Goal: Information Seeking & Learning: Check status

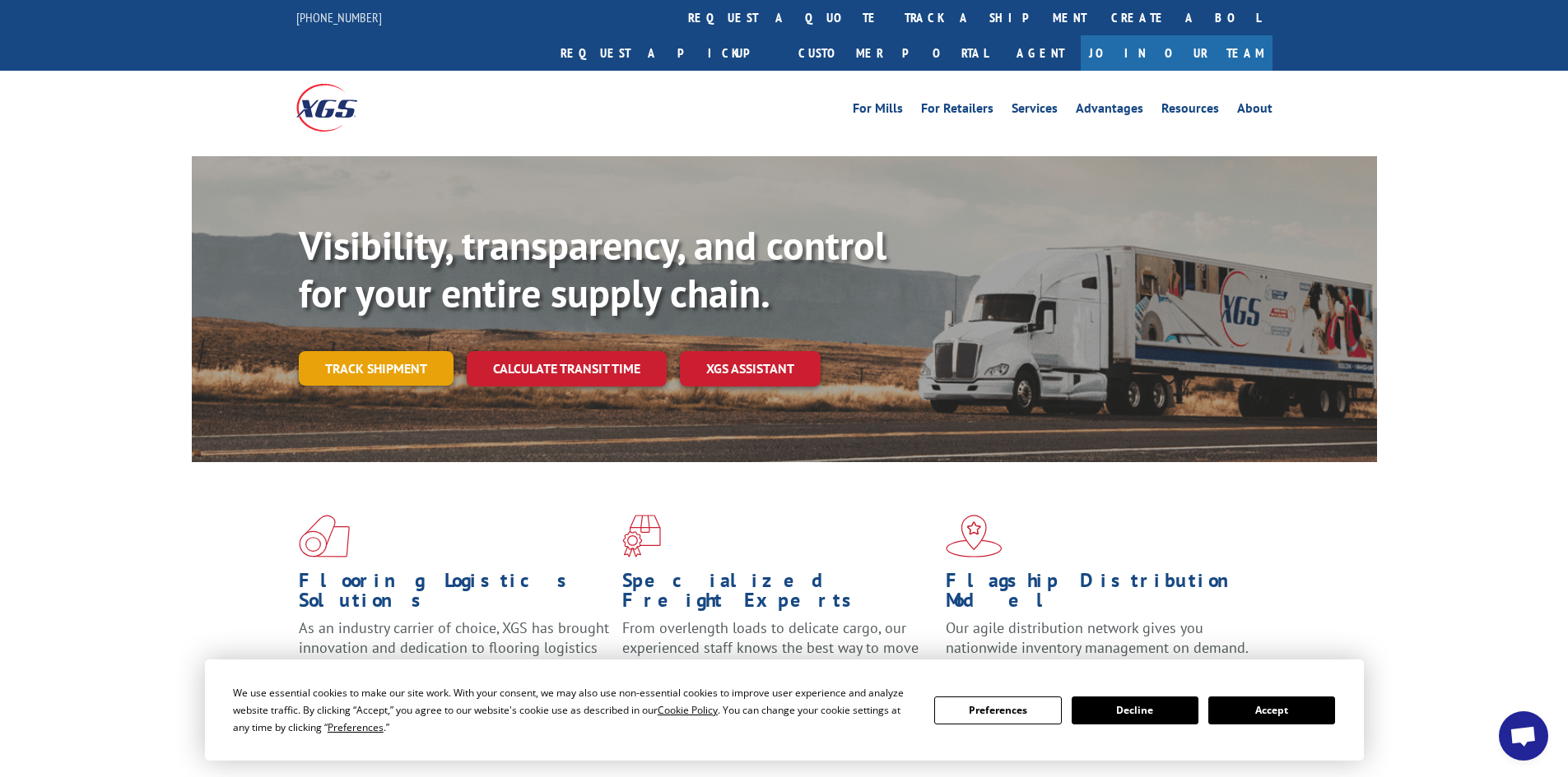
click at [373, 352] on link "Track shipment" at bounding box center [376, 369] width 155 height 35
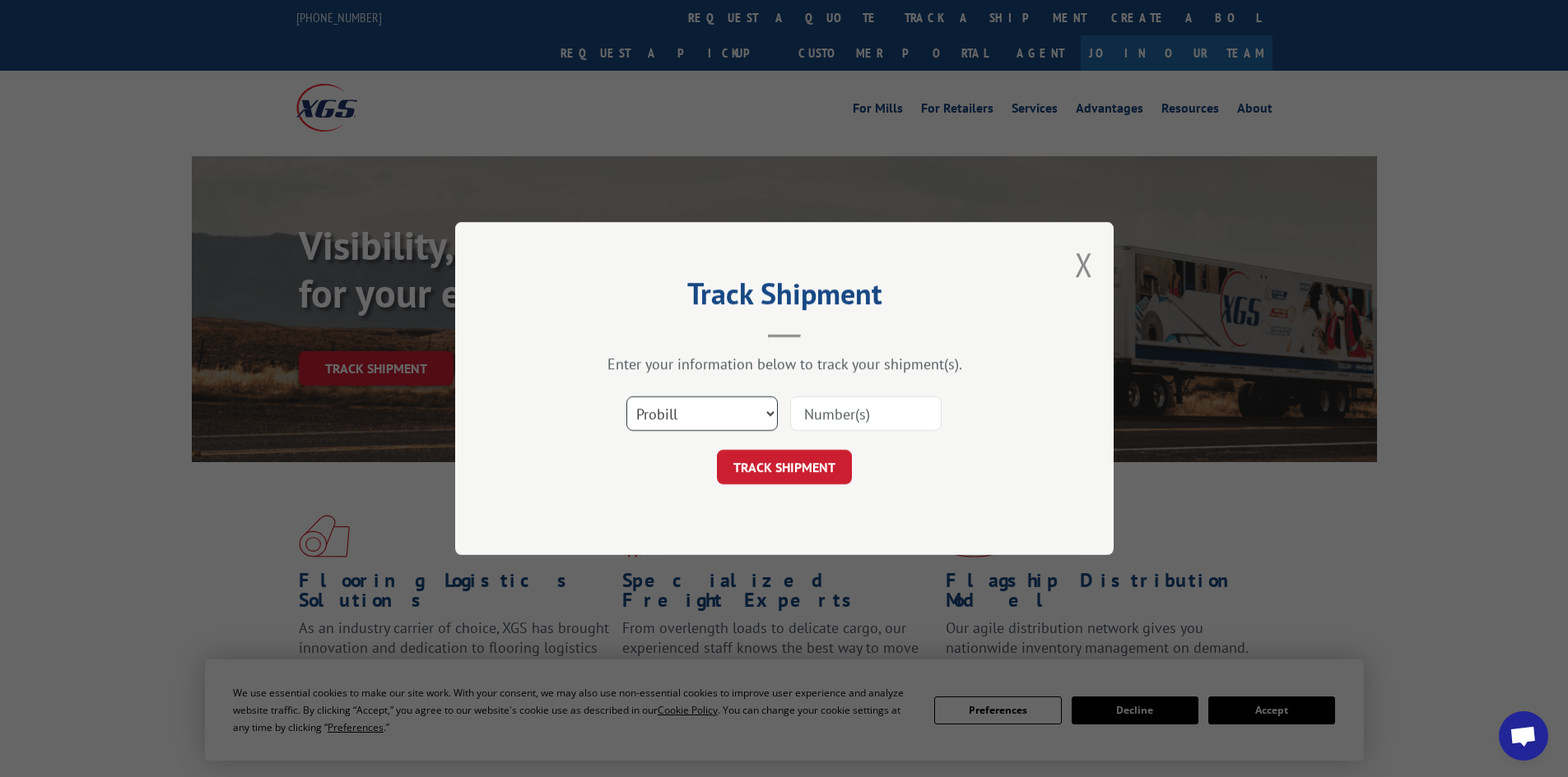
click at [697, 414] on select "Select category... Probill BOL PO" at bounding box center [702, 414] width 152 height 35
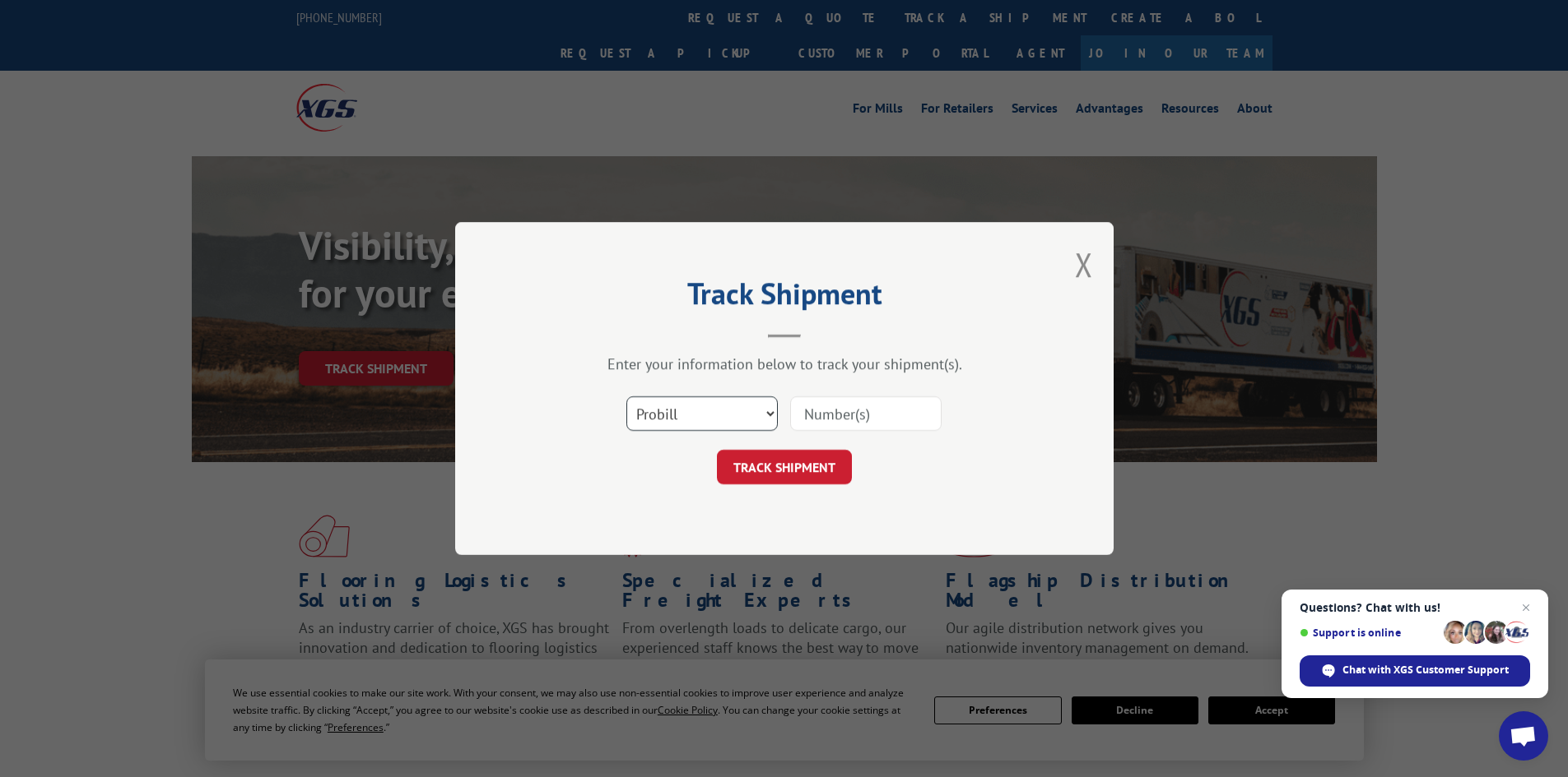
select select "bol"
click at [626, 397] on select "Select category... Probill BOL PO" at bounding box center [702, 414] width 152 height 35
click at [821, 410] on input at bounding box center [866, 414] width 152 height 35
paste input "7060705"
type input "7060705"
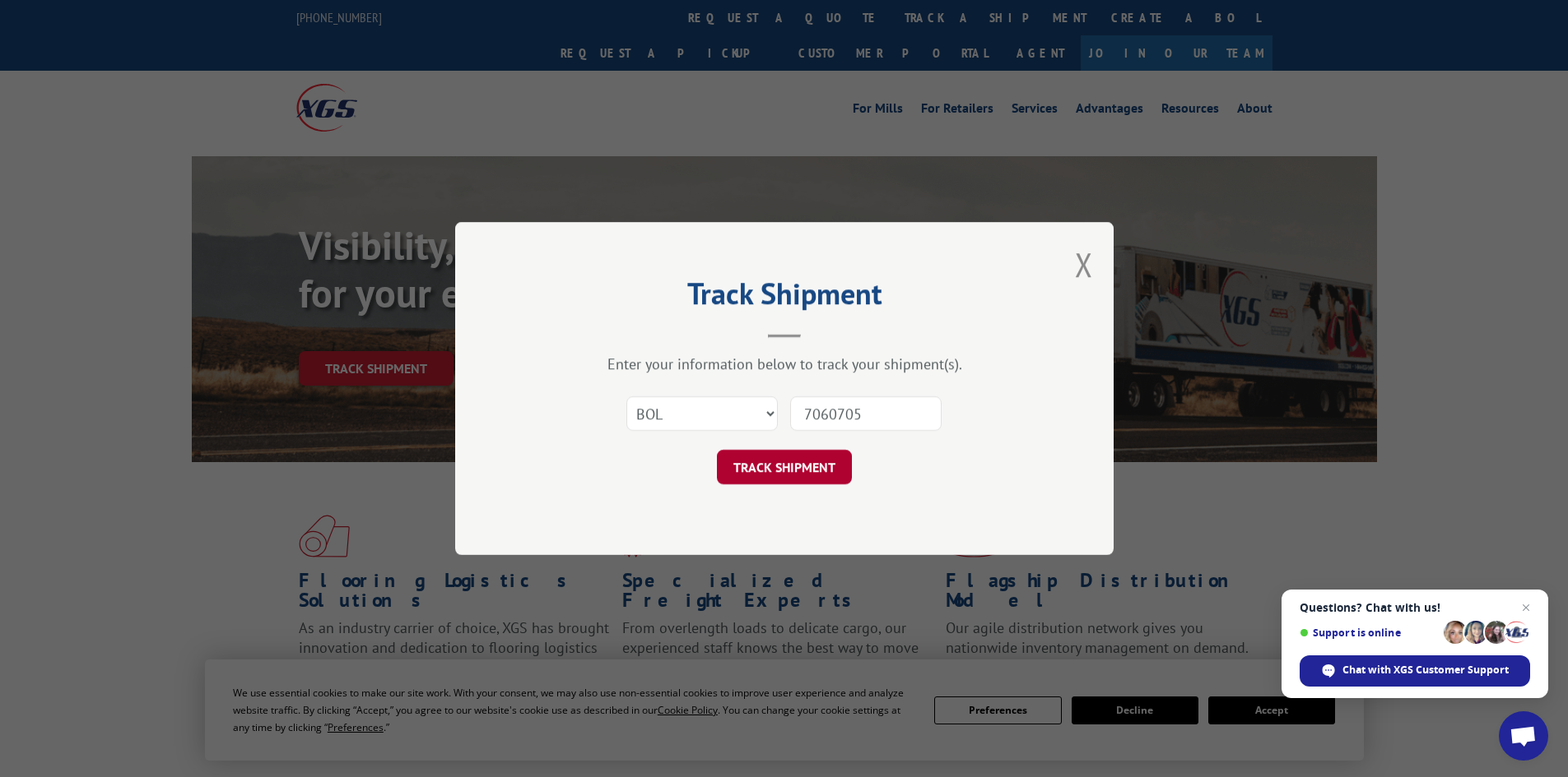
click at [768, 472] on button "TRACK SHIPMENT" at bounding box center [784, 467] width 135 height 35
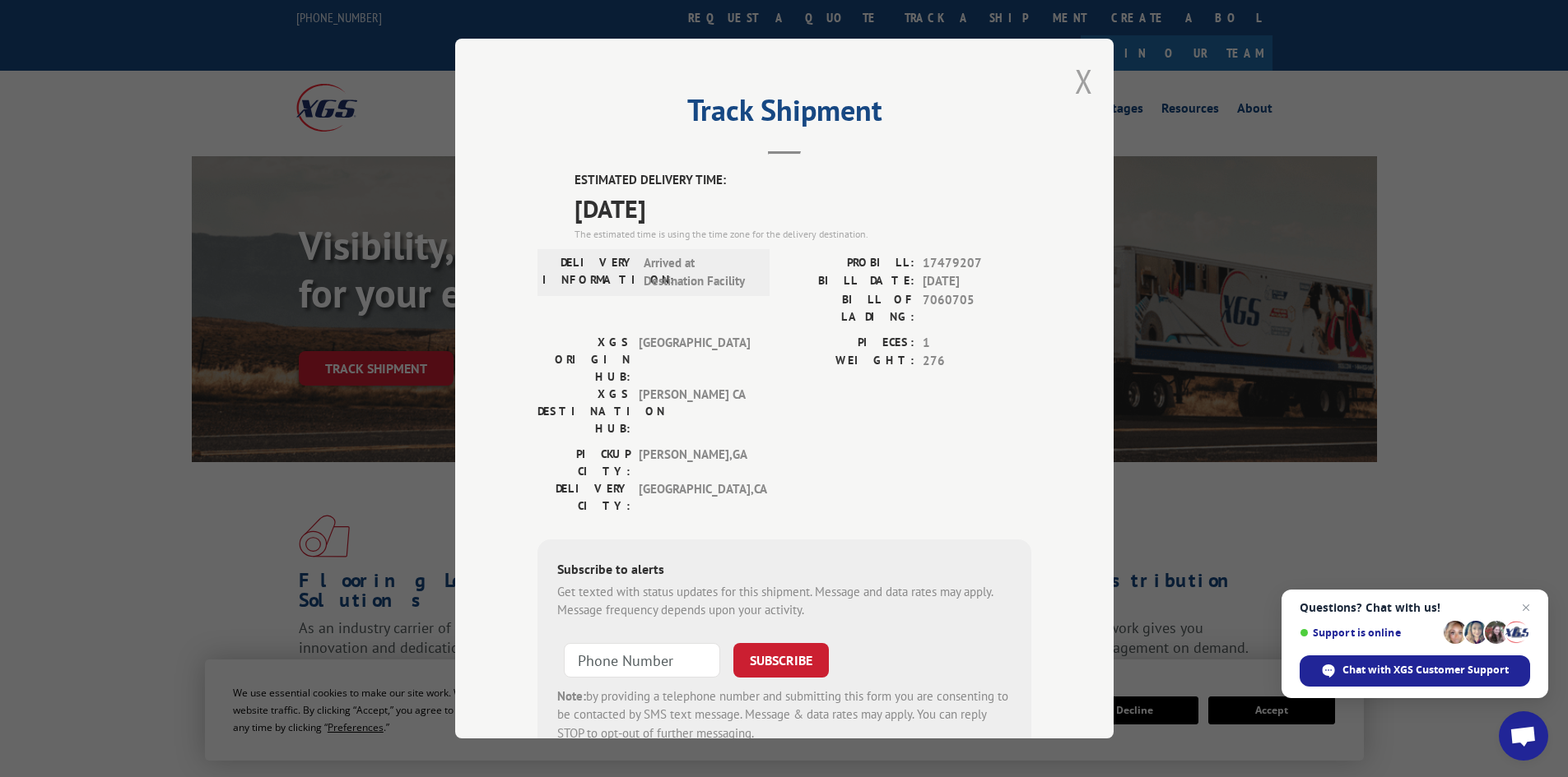
click at [1075, 83] on button "Close modal" at bounding box center [1084, 81] width 18 height 43
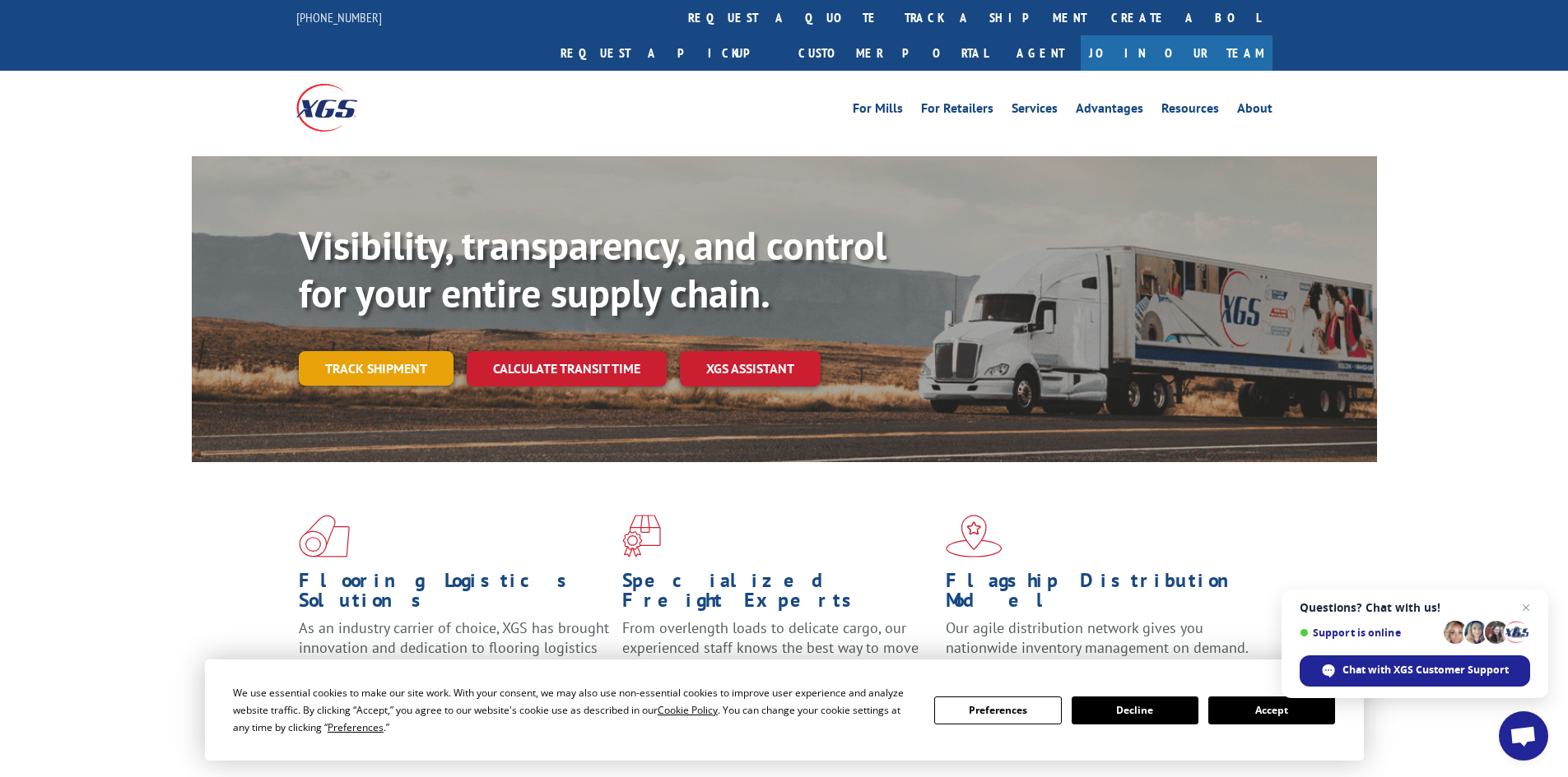
click at [401, 352] on link "Track shipment" at bounding box center [376, 369] width 155 height 35
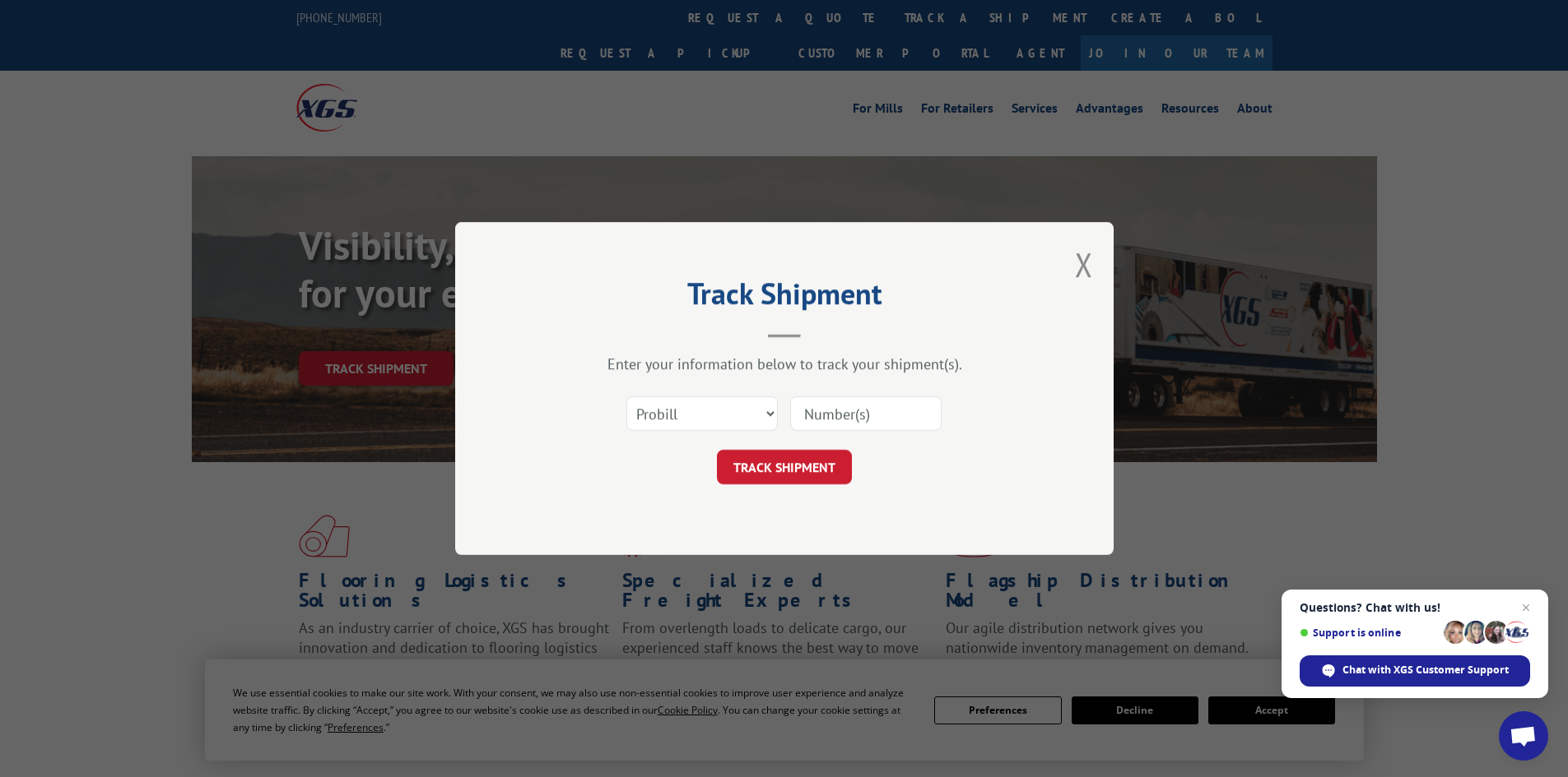
drag, startPoint x: 681, startPoint y: 387, endPoint x: 687, endPoint y: 399, distance: 13.4
click at [685, 392] on div "Select category... Probill BOL PO" at bounding box center [784, 414] width 494 height 55
click at [691, 413] on select "Select category... Probill BOL PO" at bounding box center [702, 414] width 152 height 35
select select "bol"
click at [626, 397] on select "Select category... Probill BOL PO" at bounding box center [702, 414] width 152 height 35
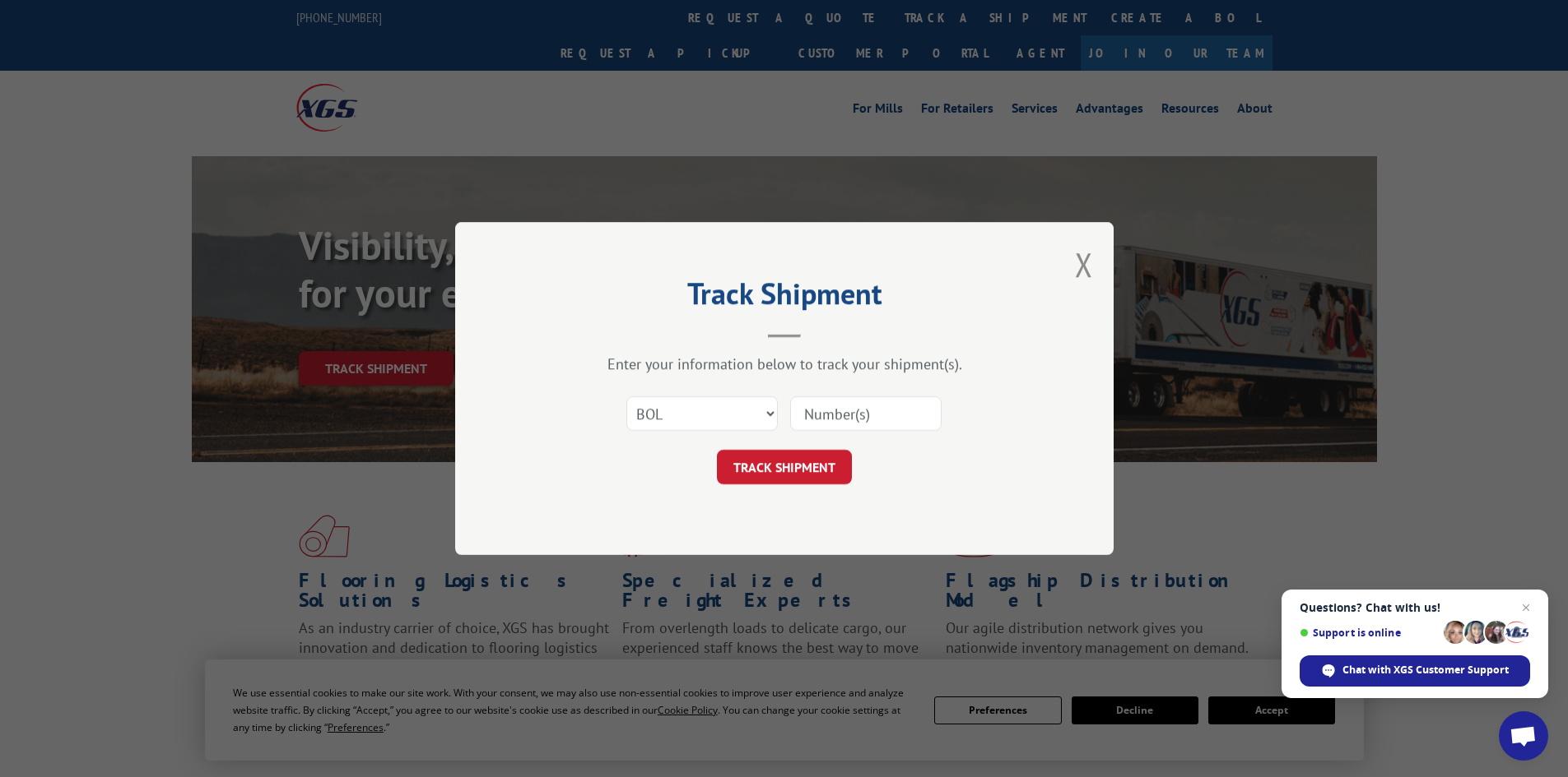
click at [857, 405] on input at bounding box center [866, 414] width 152 height 35
paste input "5530894"
type input "5530894"
click at [770, 455] on button "TRACK SHIPMENT" at bounding box center [784, 467] width 135 height 35
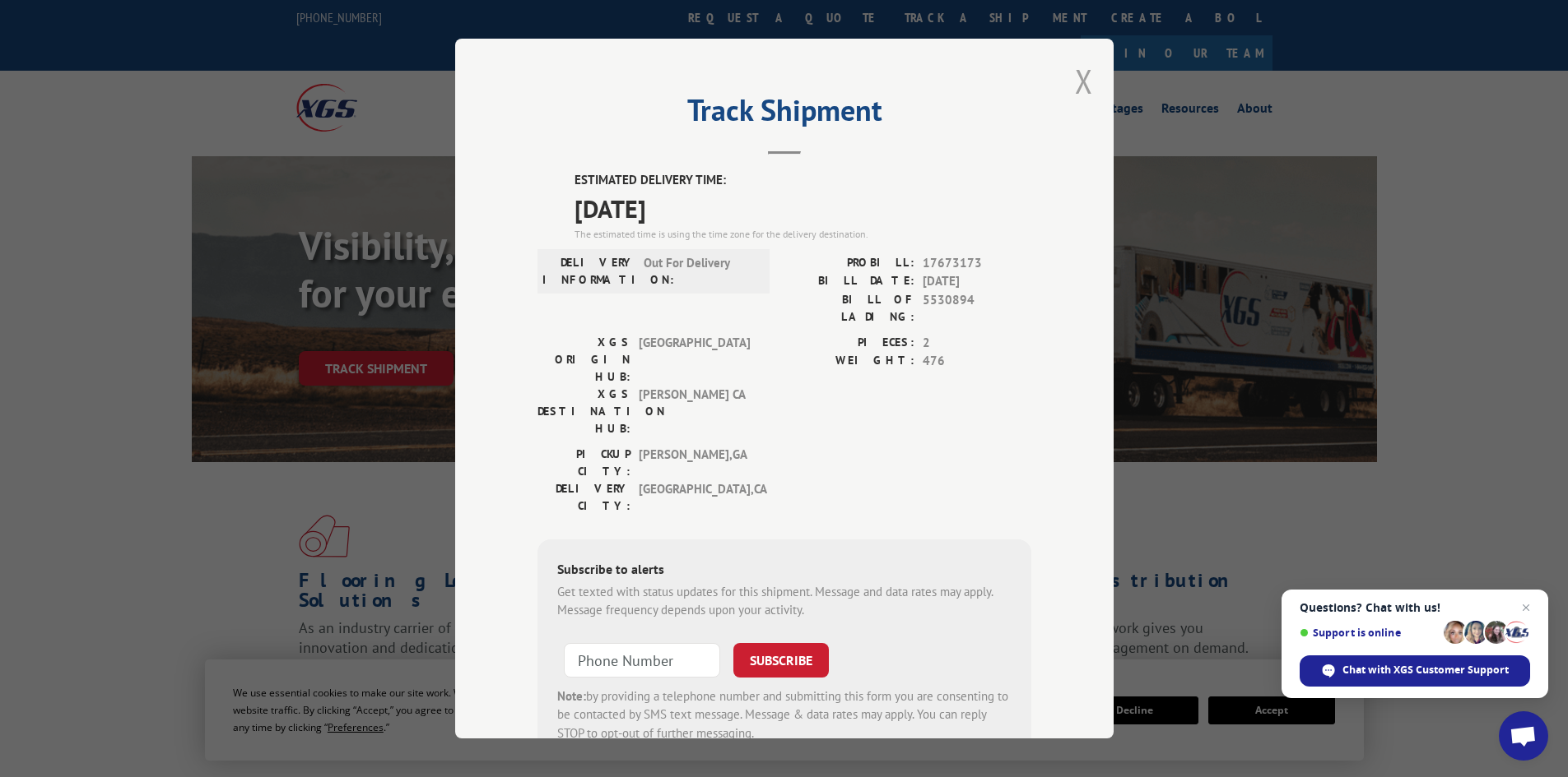
click at [1075, 78] on button "Close modal" at bounding box center [1084, 81] width 18 height 43
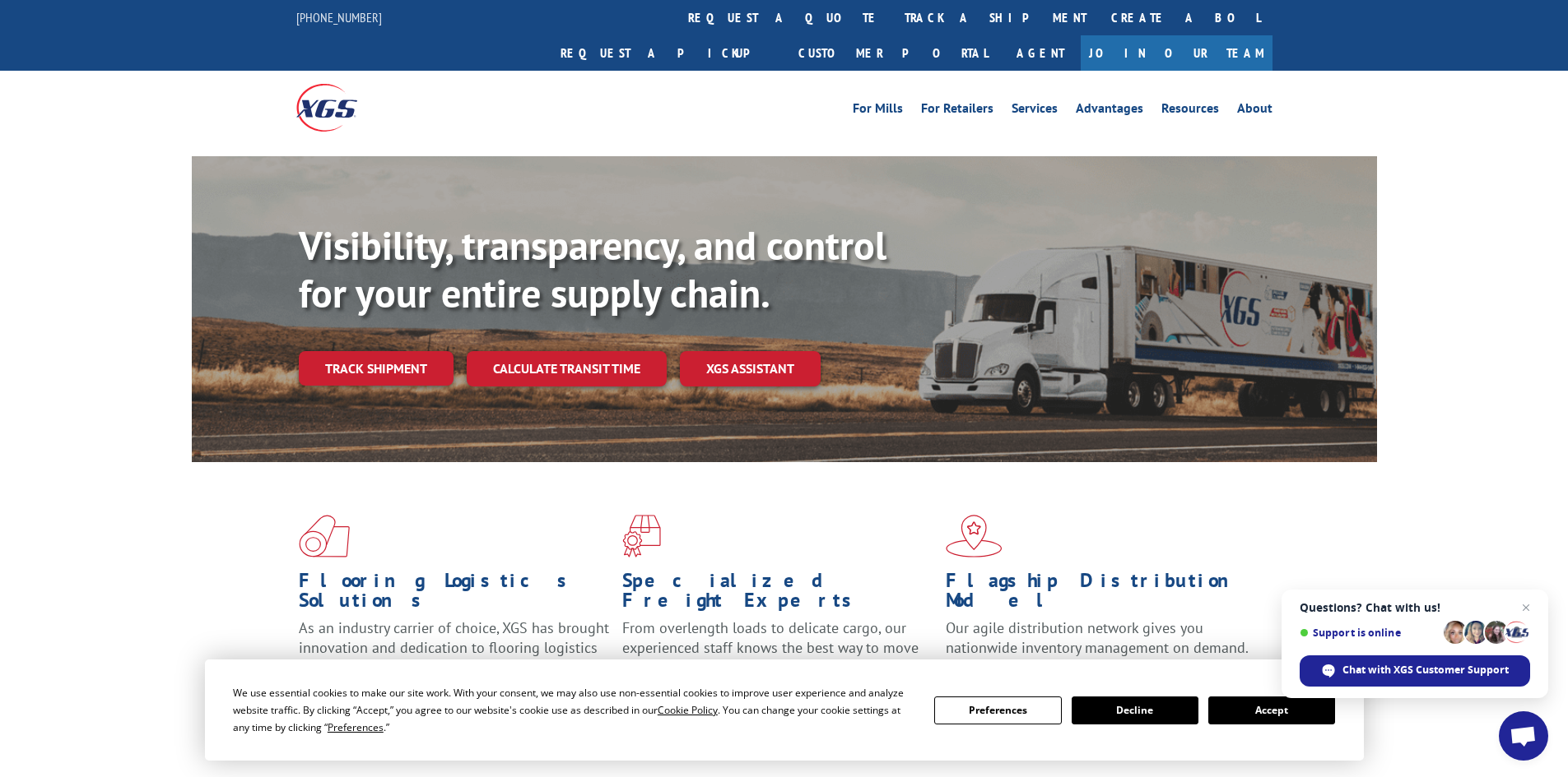
drag, startPoint x: 327, startPoint y: 304, endPoint x: 332, endPoint y: 311, distance: 8.6
click at [331, 308] on div "Visibility, transparency, and control for your entire supply chain. Track shipm…" at bounding box center [838, 336] width 1078 height 230
click at [353, 352] on link "Track shipment" at bounding box center [376, 369] width 155 height 35
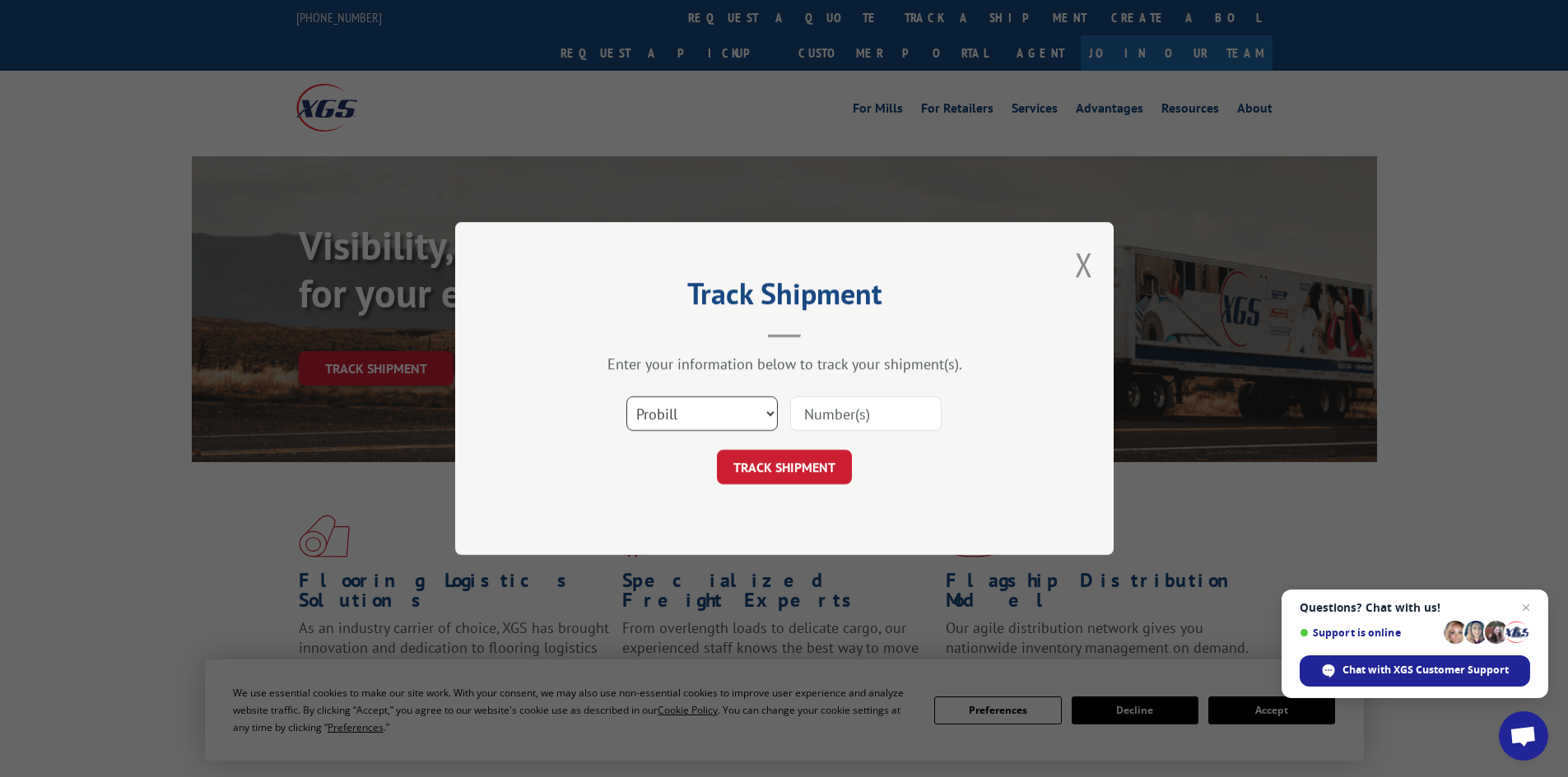
click at [745, 408] on select "Select category... Probill BOL PO" at bounding box center [702, 414] width 152 height 35
select select "bol"
click at [626, 397] on select "Select category... Probill BOL PO" at bounding box center [702, 414] width 152 height 35
click at [890, 404] on input at bounding box center [866, 414] width 152 height 35
paste input "5522282"
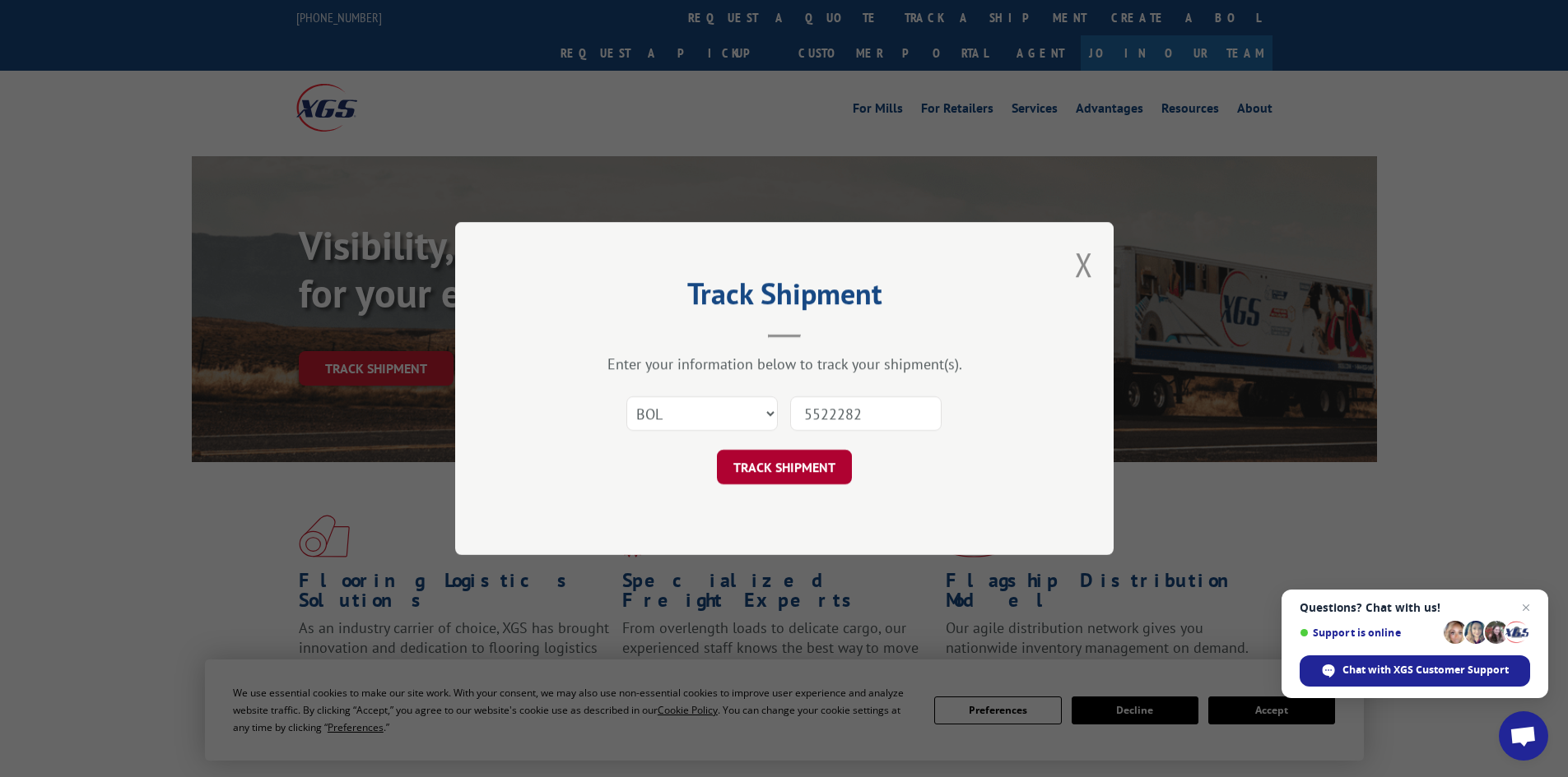
type input "5522282"
click at [802, 471] on button "TRACK SHIPMENT" at bounding box center [784, 467] width 135 height 35
